Goal: Information Seeking & Learning: Learn about a topic

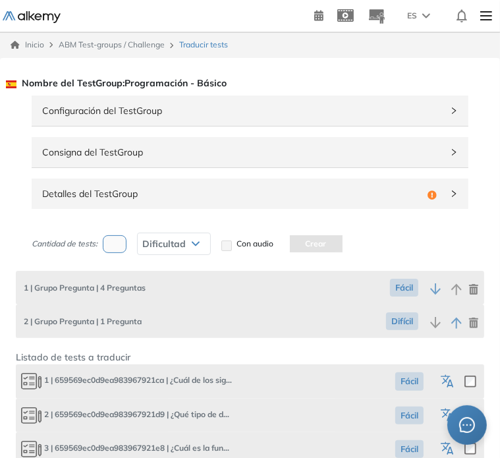
click at [42, 16] on img at bounding box center [32, 17] width 58 height 12
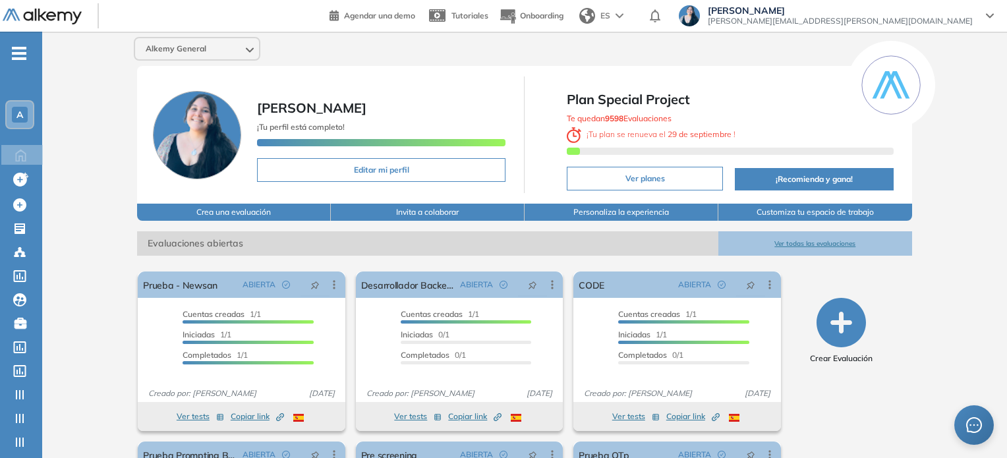
click at [16, 121] on div "A" at bounding box center [20, 115] width 16 height 16
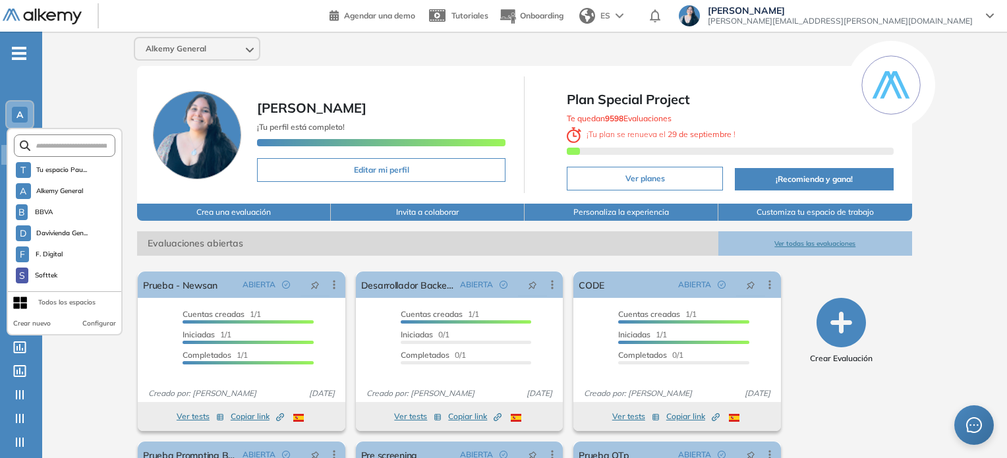
click at [16, 121] on div "A" at bounding box center [20, 115] width 16 height 16
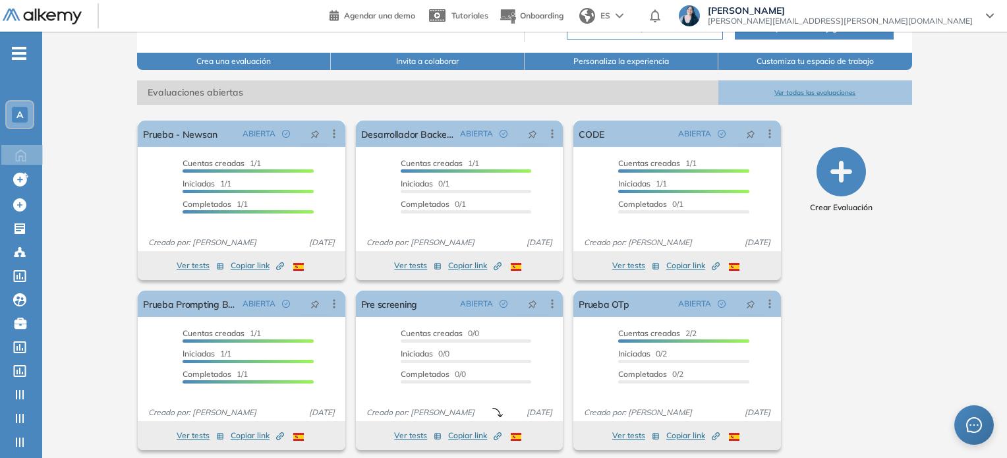
scroll to position [157, 0]
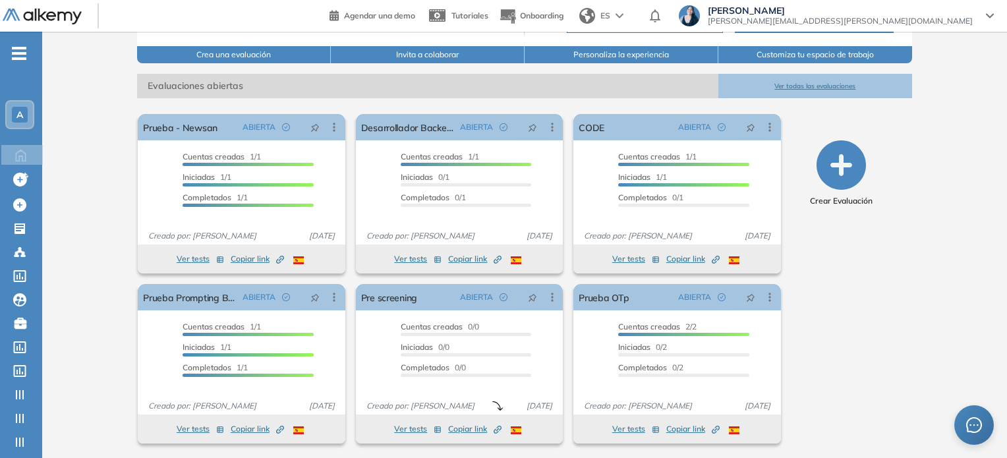
click at [499, 84] on button "Ver todas las evaluaciones" at bounding box center [815, 86] width 194 height 24
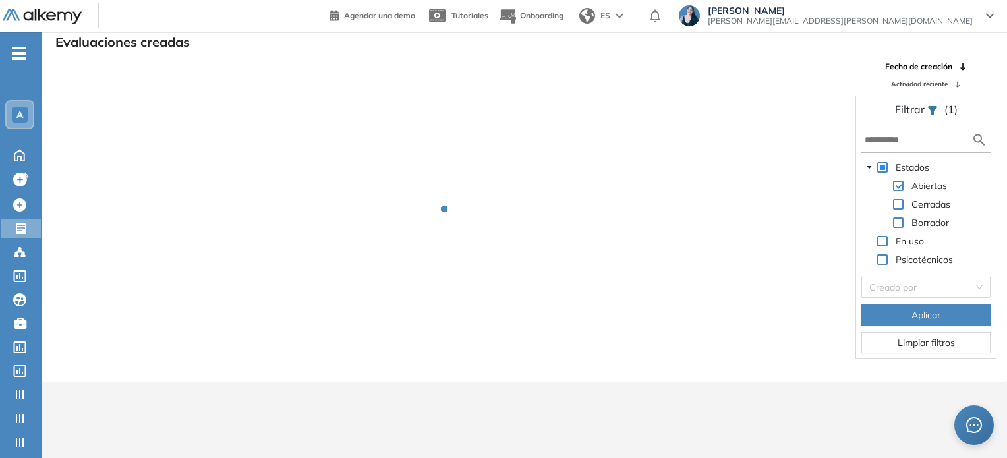
scroll to position [32, 0]
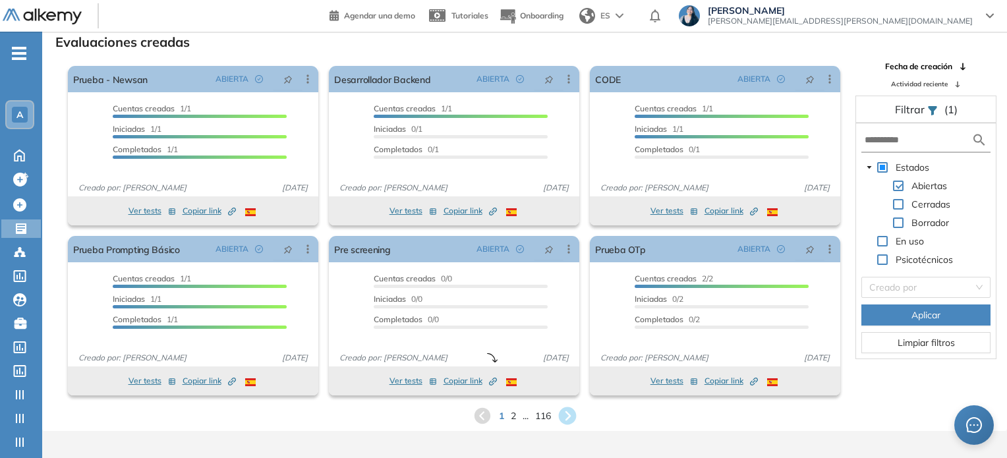
click at [499, 416] on icon at bounding box center [567, 416] width 18 height 18
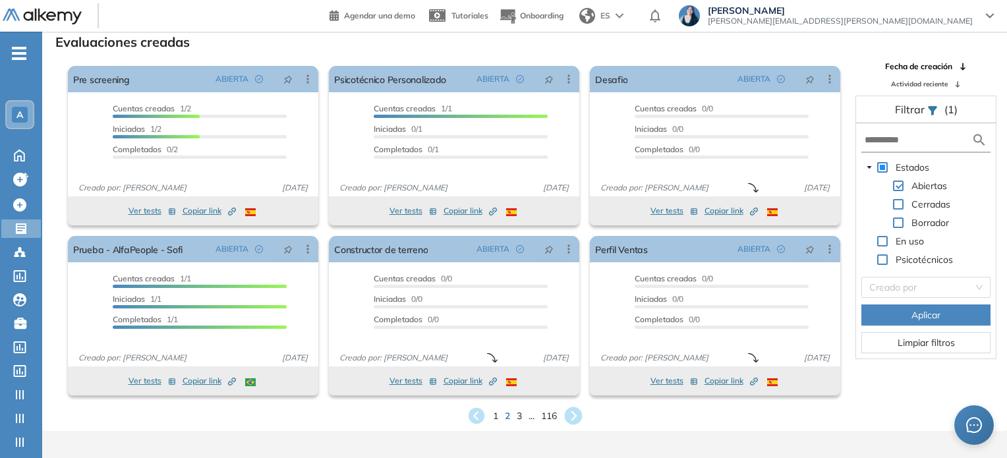
click at [499, 416] on icon at bounding box center [573, 416] width 18 height 18
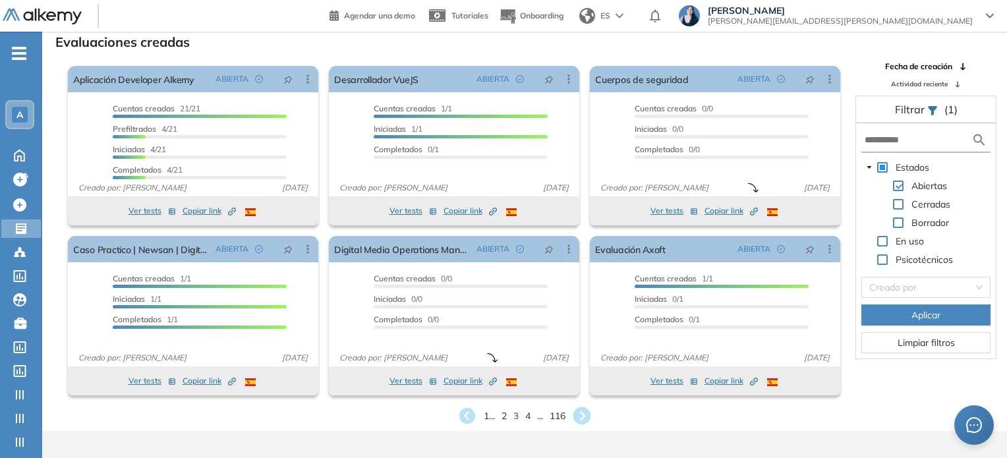
click at [499, 413] on icon at bounding box center [582, 416] width 22 height 22
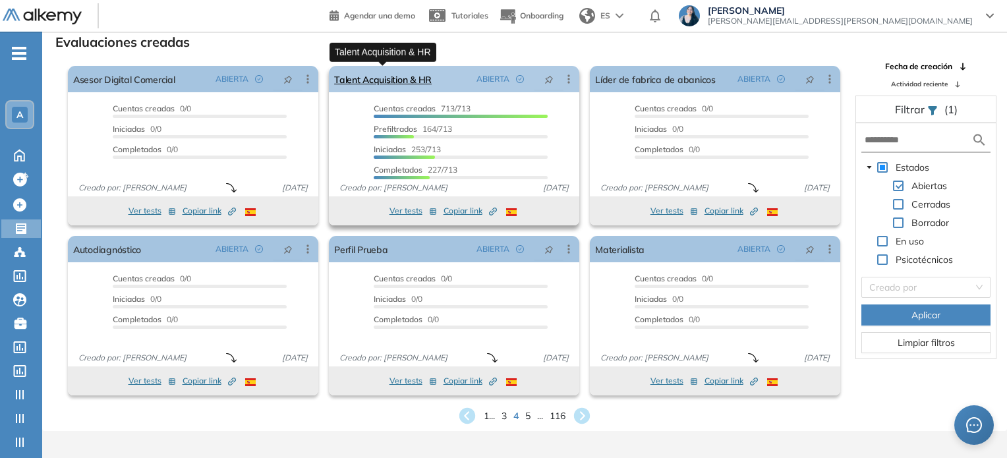
click at [427, 79] on link "Talent Acquisition & HR" at bounding box center [382, 79] width 97 height 26
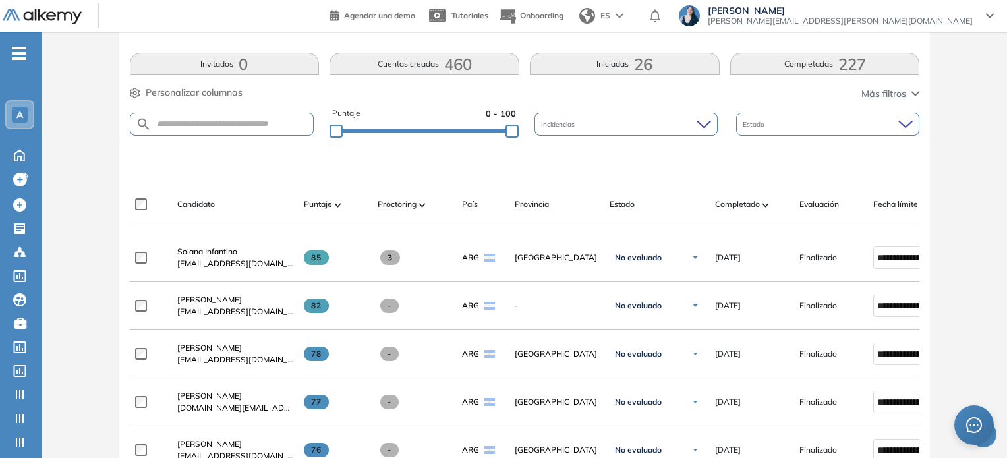
scroll to position [254, 0]
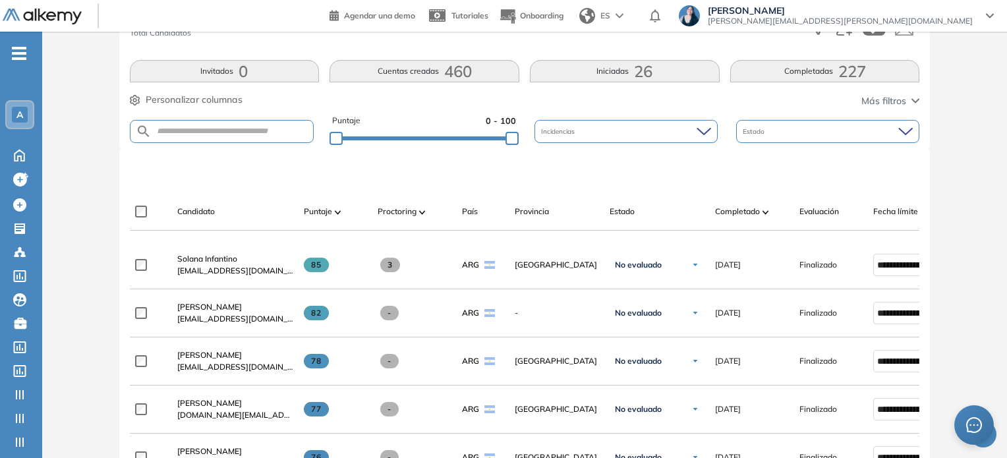
drag, startPoint x: 250, startPoint y: 136, endPoint x: 200, endPoint y: 128, distance: 50.6
click at [200, 128] on form at bounding box center [222, 131] width 184 height 23
click at [200, 128] on input "text" at bounding box center [233, 131] width 162 height 10
type input "*******"
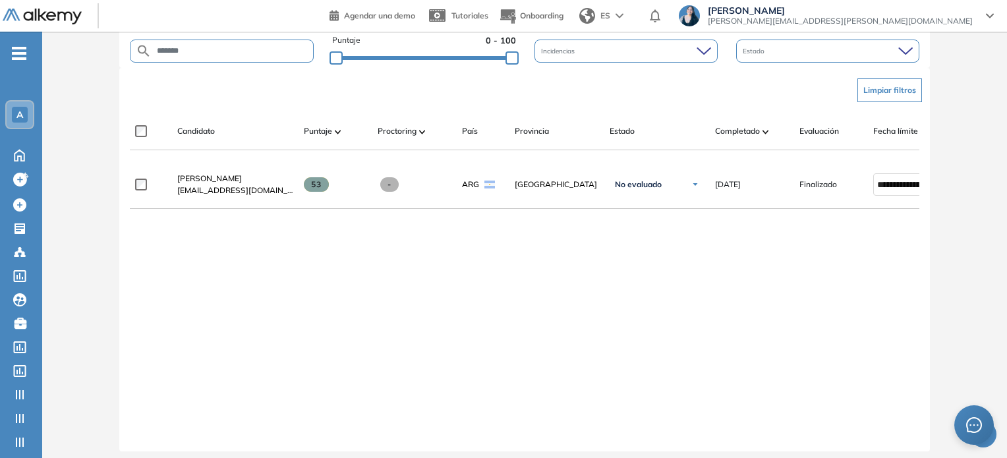
scroll to position [338, 0]
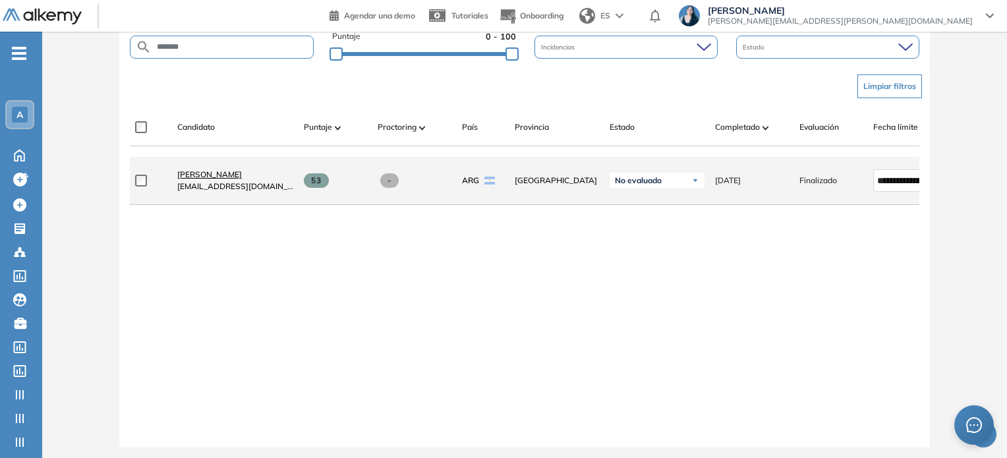
click at [239, 178] on span "[PERSON_NAME]" at bounding box center [209, 174] width 65 height 10
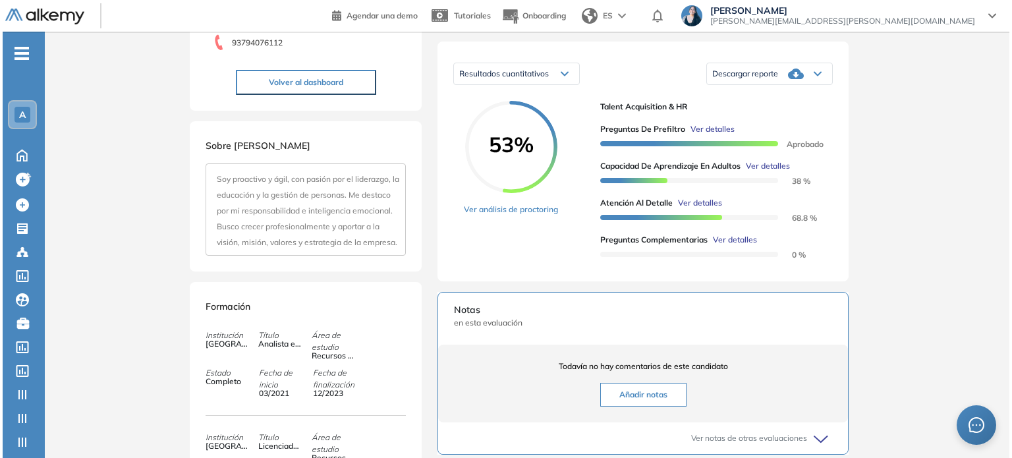
scroll to position [246, 0]
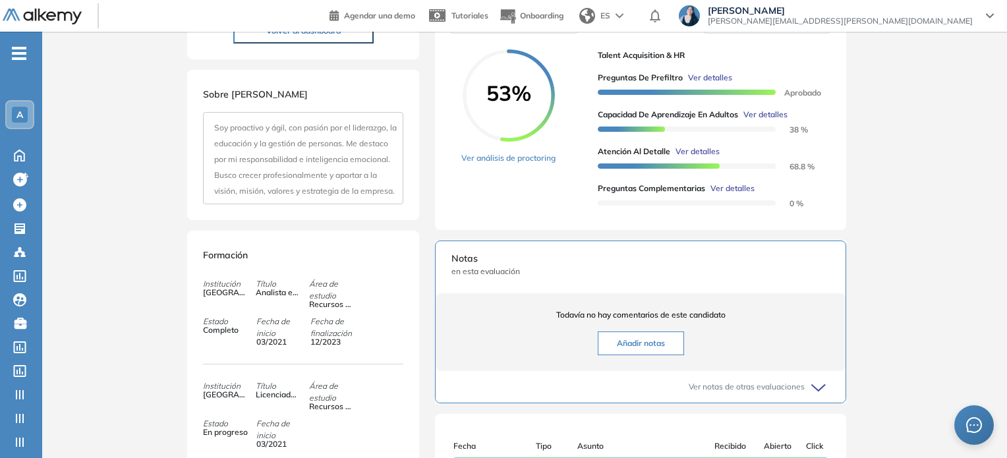
click at [499, 84] on span "Ver detalles" at bounding box center [710, 78] width 44 height 12
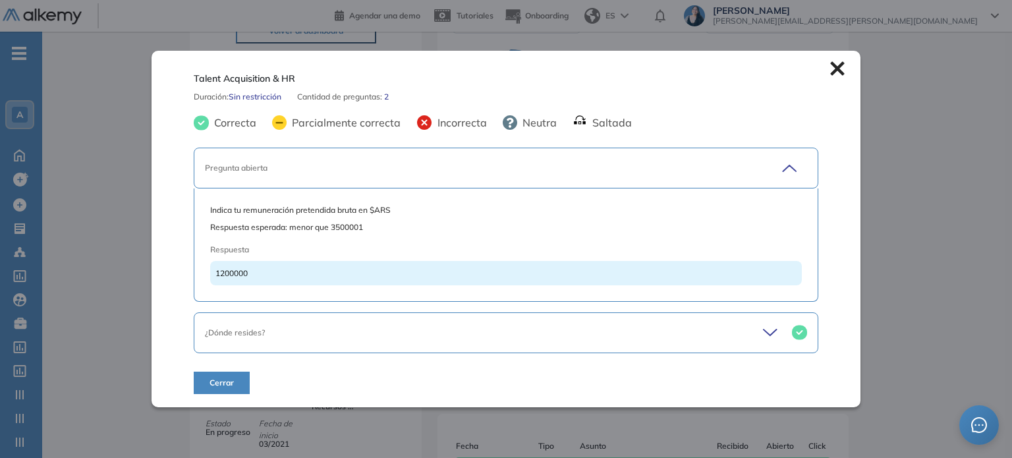
click at [499, 326] on icon at bounding box center [772, 332] width 18 height 18
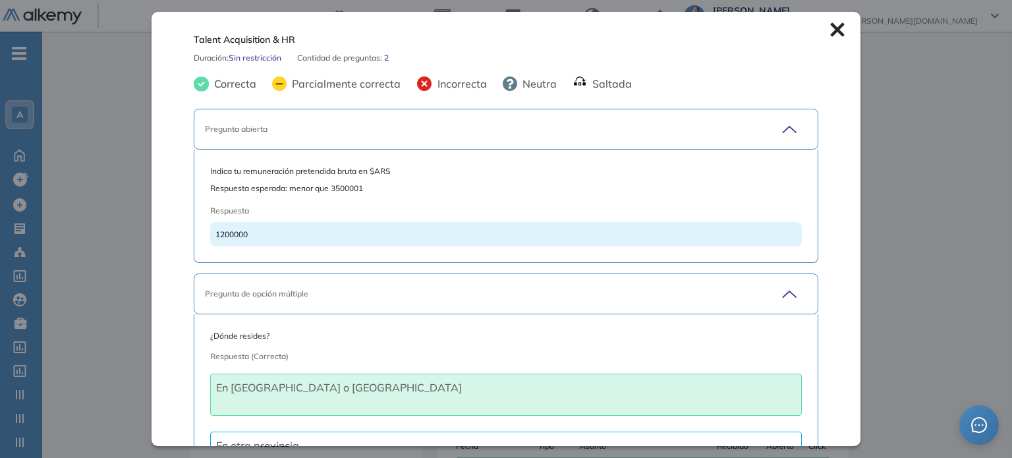
scroll to position [0, 0]
click at [499, 292] on icon at bounding box center [789, 294] width 13 height 6
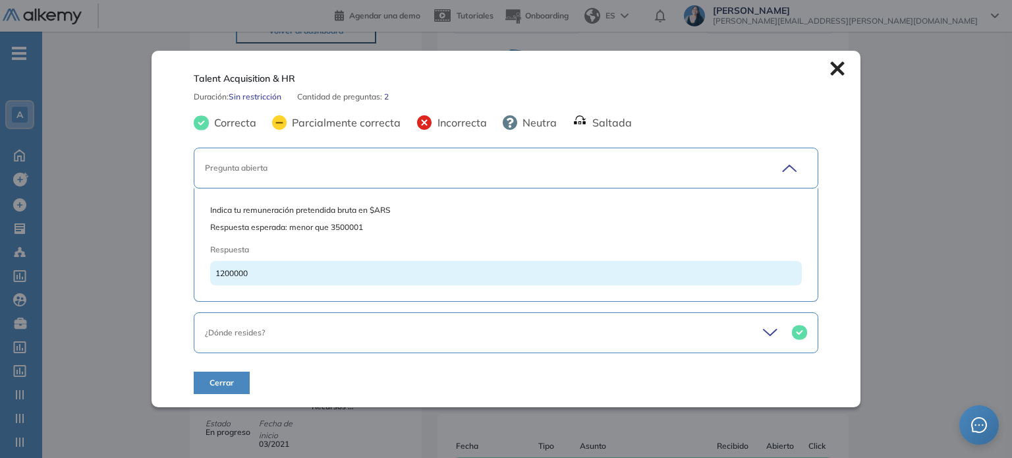
click at [499, 74] on icon at bounding box center [837, 68] width 14 height 14
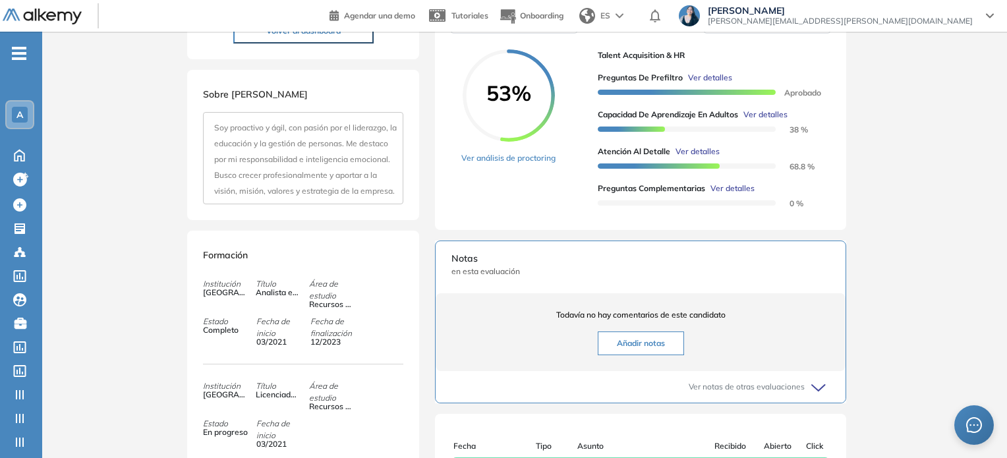
click at [499, 121] on span "Ver detalles" at bounding box center [765, 115] width 44 height 12
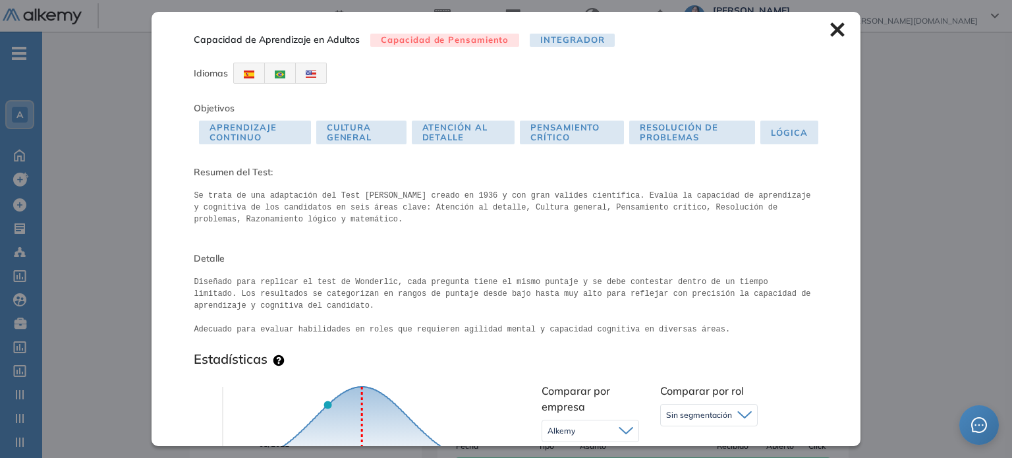
click at [499, 32] on icon at bounding box center [837, 29] width 14 height 14
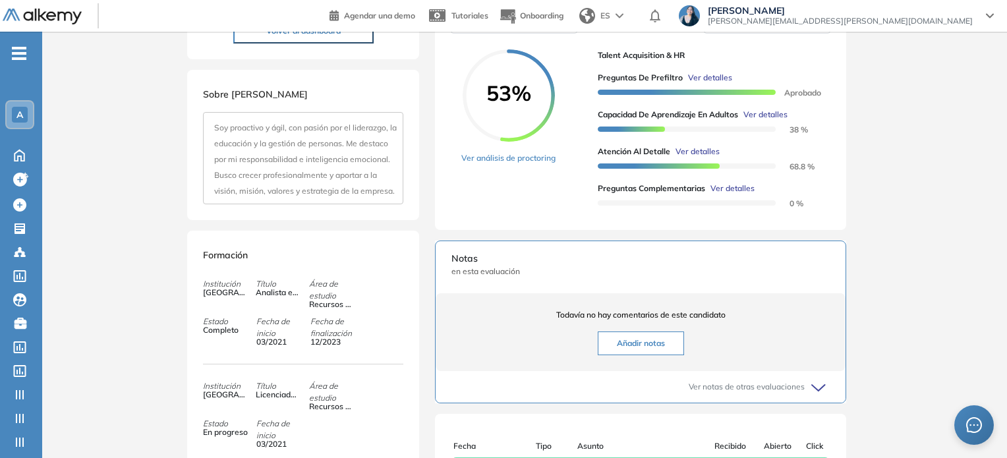
click at [499, 157] on span "Ver detalles" at bounding box center [697, 152] width 44 height 12
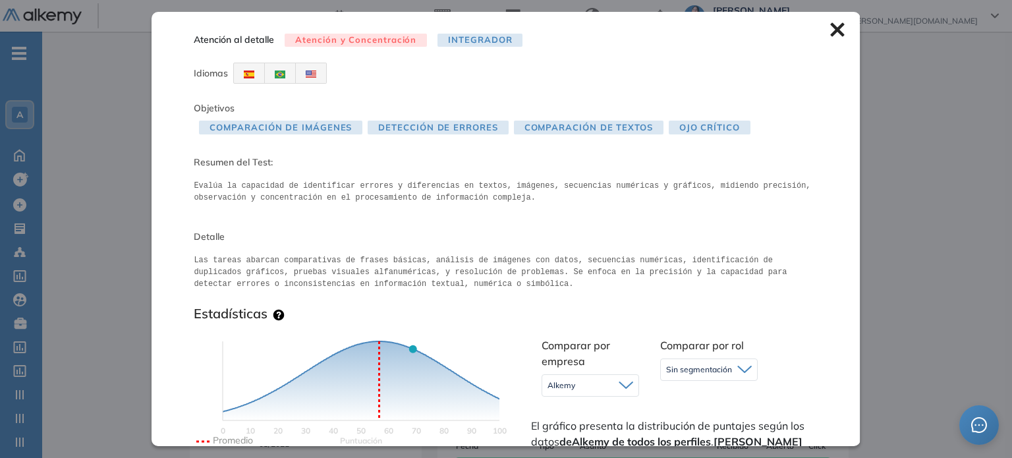
click at [499, 23] on icon at bounding box center [837, 30] width 14 height 14
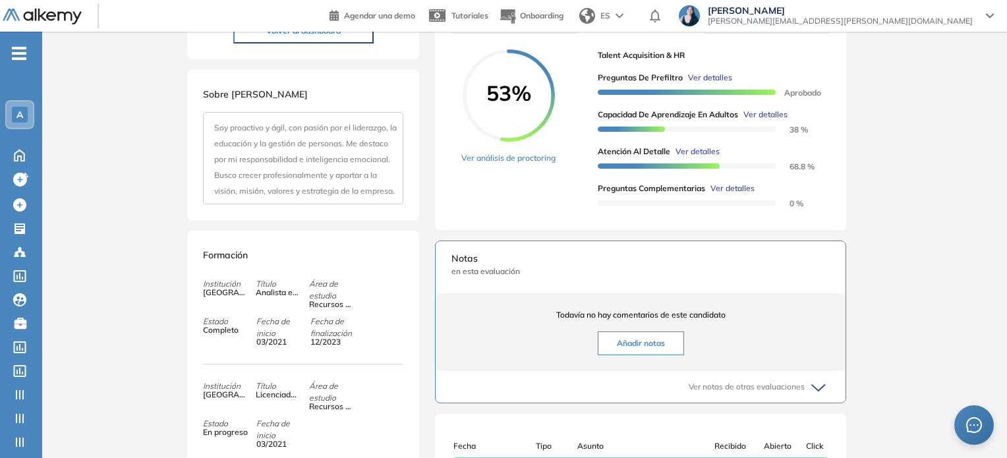
click at [499, 194] on span "Ver detalles" at bounding box center [732, 188] width 44 height 12
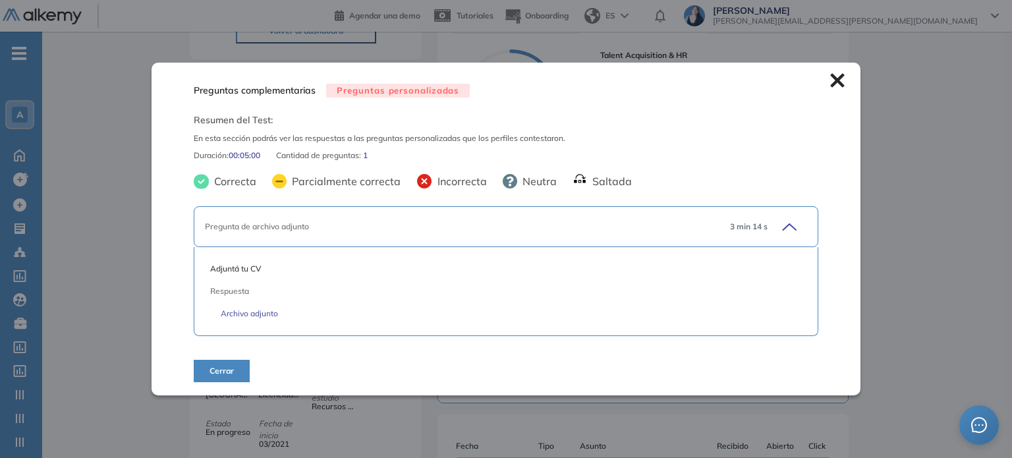
click at [499, 219] on icon at bounding box center [787, 226] width 18 height 18
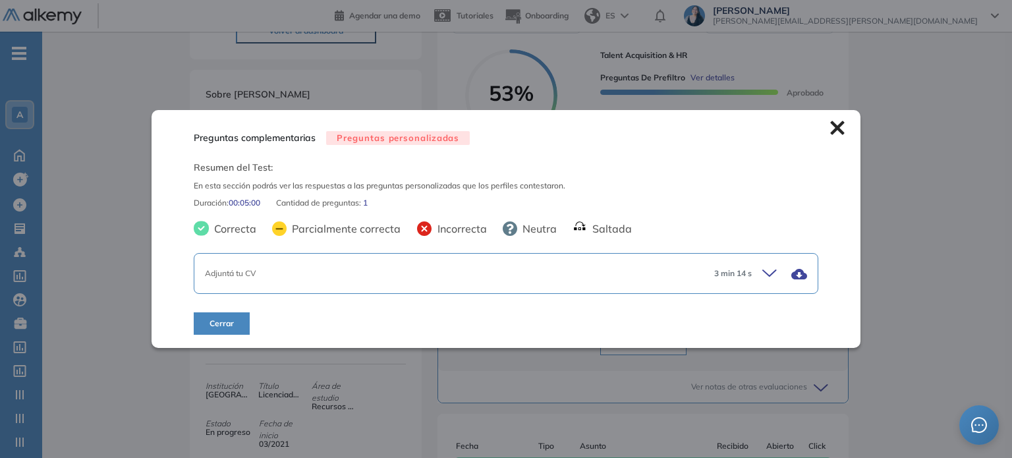
click at [499, 273] on icon at bounding box center [771, 273] width 18 height 18
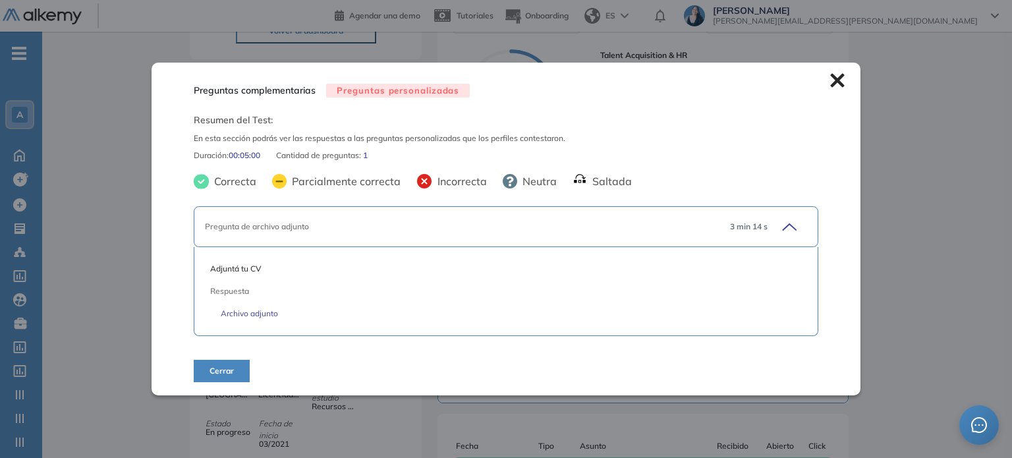
click at [499, 73] on icon at bounding box center [837, 80] width 14 height 14
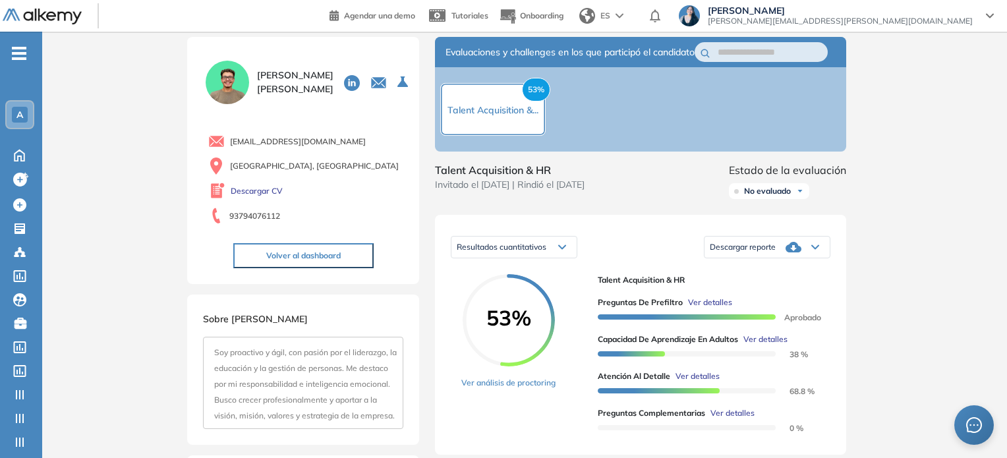
scroll to position [16, 0]
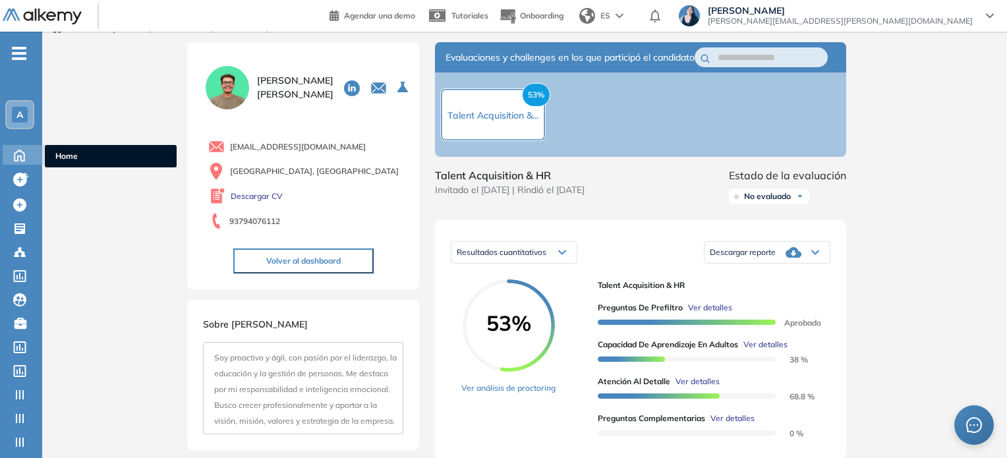
click at [21, 155] on icon at bounding box center [19, 155] width 10 height 11
